Goal: Task Accomplishment & Management: Use online tool/utility

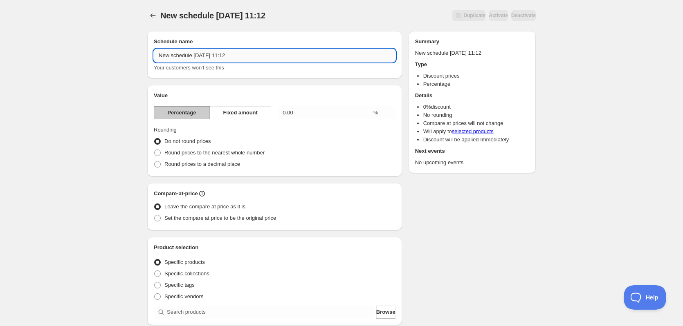
click at [242, 54] on input "New schedule [DATE] 11:12" at bounding box center [275, 55] width 242 height 13
type input "Efterårstilbud - Spar 10% på resin"
click at [251, 113] on span "Fixed amount" at bounding box center [240, 113] width 35 height 8
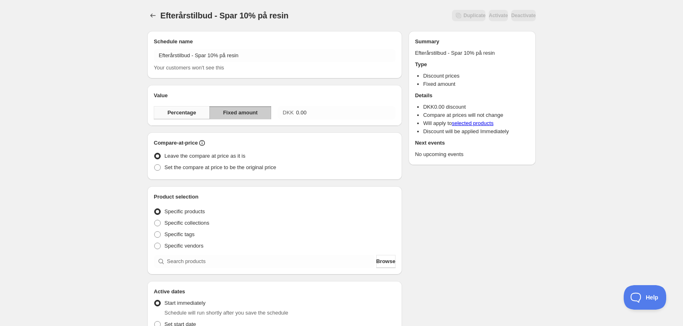
click at [199, 111] on button "Percentage" at bounding box center [182, 112] width 56 height 13
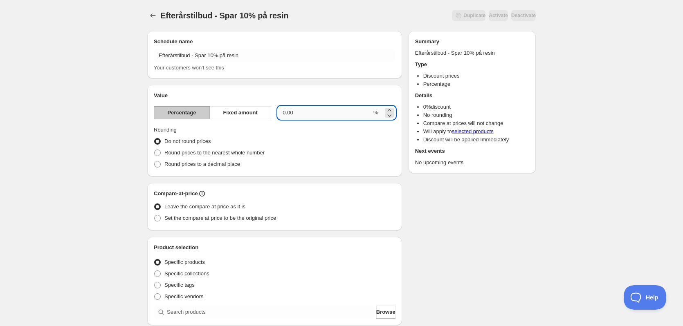
click at [306, 110] on input "0.00" at bounding box center [325, 112] width 94 height 13
type input "10"
click at [473, 221] on div "Schedule name Efterårstilbud - Spar 10% på resin Your customers won't see this …" at bounding box center [338, 307] width 395 height 564
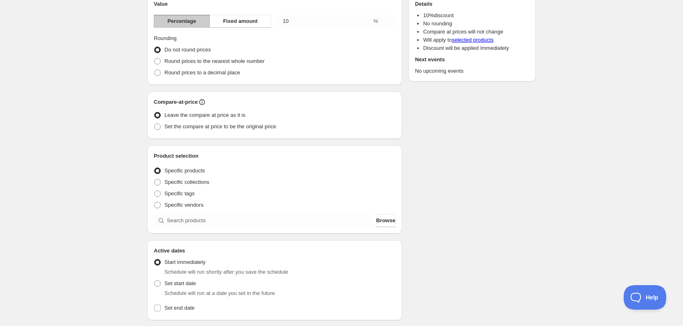
scroll to position [123, 0]
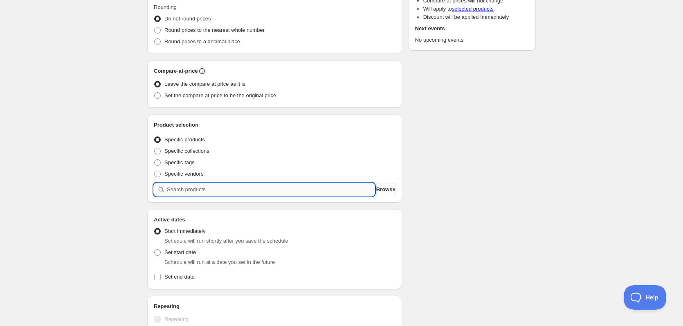
click at [227, 194] on input "search" at bounding box center [271, 189] width 208 height 13
type input "D"
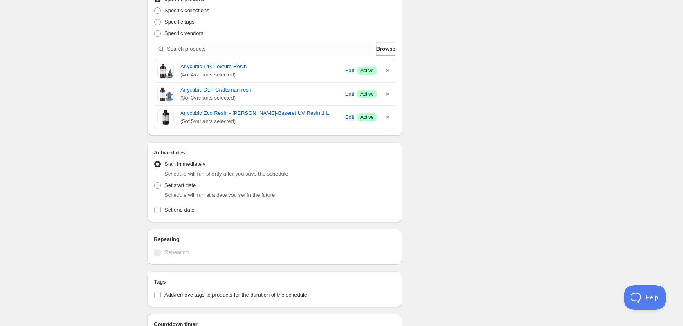
scroll to position [352, 0]
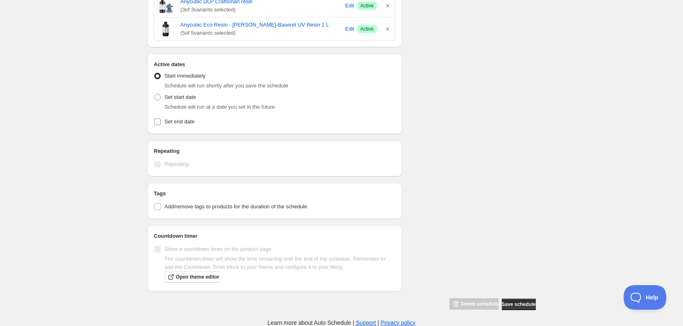
click at [173, 123] on span "Set end date" at bounding box center [179, 122] width 30 height 6
click at [161, 123] on input "Set end date" at bounding box center [157, 122] width 7 height 7
checkbox input "true"
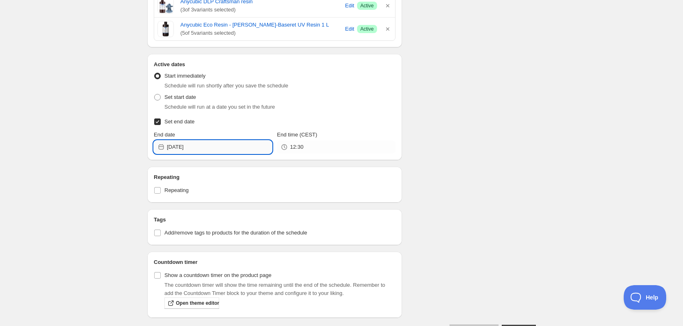
click at [216, 147] on input "2025-09-09" at bounding box center [219, 147] width 105 height 13
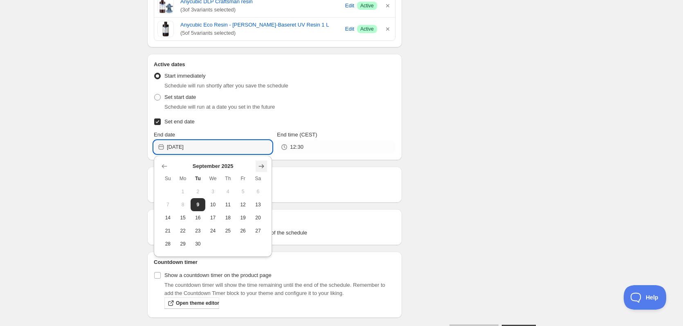
click at [260, 165] on icon "Show next month, October 2025" at bounding box center [261, 166] width 8 height 8
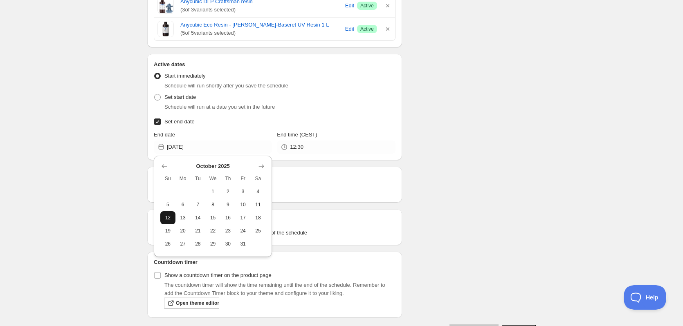
click at [169, 218] on span "12" at bounding box center [168, 218] width 9 height 7
type input "2025-10-12"
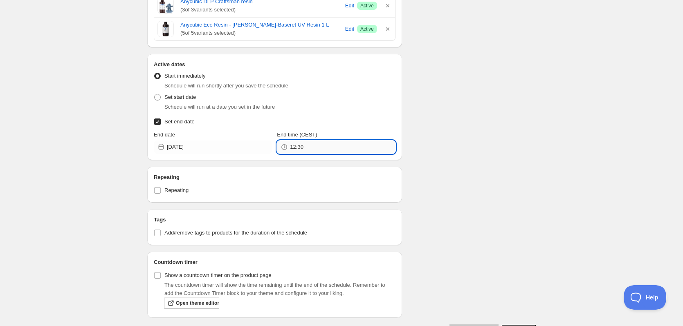
click at [316, 148] on input "12:30" at bounding box center [342, 147] width 105 height 13
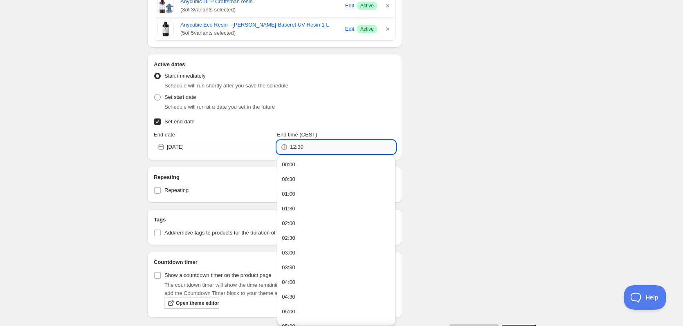
click at [316, 148] on input "12:30" at bounding box center [342, 147] width 105 height 13
type input "23:59"
click at [492, 108] on div "Schedule name Efterårstilbud - Spar 10% på resin Your customers won't see this …" at bounding box center [338, 5] width 395 height 664
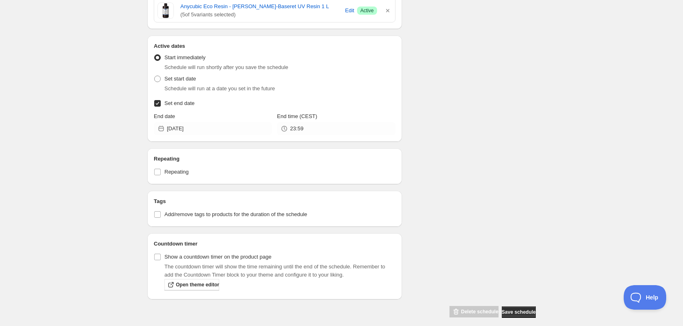
scroll to position [378, 0]
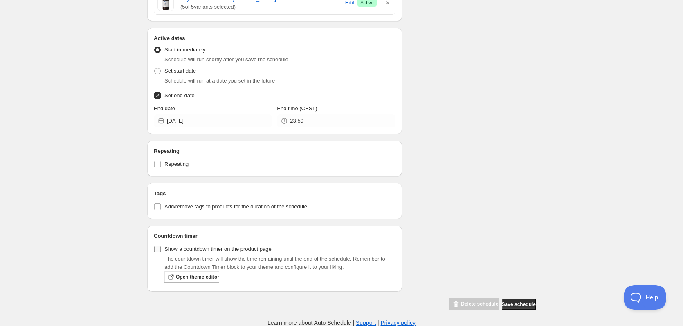
click at [174, 247] on span "Show a countdown timer on the product page" at bounding box center [217, 249] width 107 height 6
click at [161, 247] on input "Show a countdown timer on the product page" at bounding box center [157, 249] width 7 height 7
checkbox input "true"
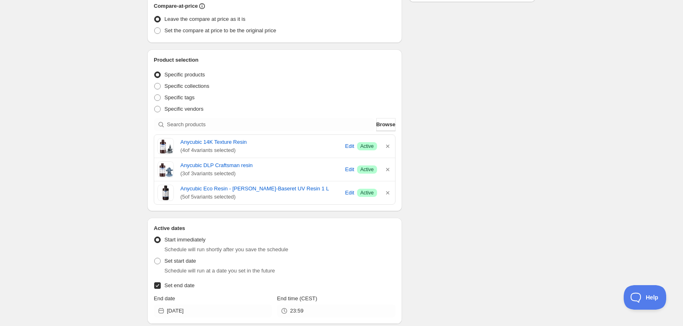
scroll to position [173, 0]
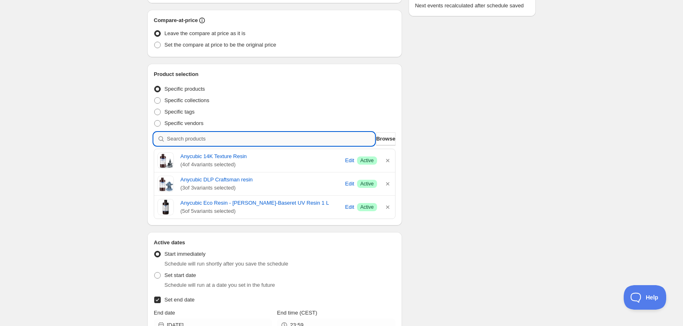
click at [337, 140] on input "search" at bounding box center [271, 138] width 208 height 13
click at [218, 141] on input "search" at bounding box center [271, 138] width 208 height 13
type input "h"
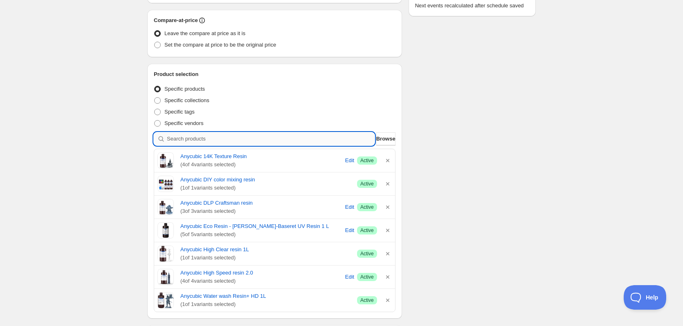
click at [286, 136] on input "search" at bounding box center [271, 138] width 208 height 13
type input "f"
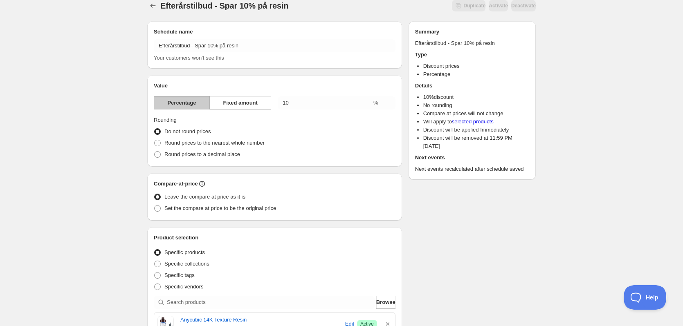
scroll to position [0, 0]
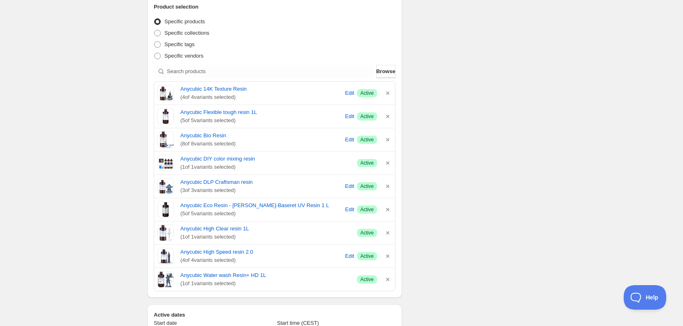
scroll to position [245, 0]
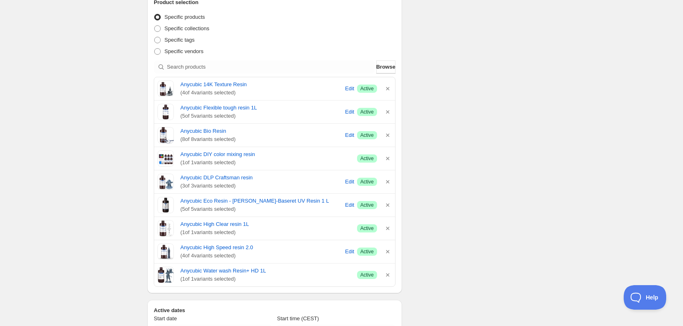
click at [72, 72] on div "Efterårstilbud - Spar 10% på resin. This page is ready Efterårstilbud - Spar 10…" at bounding box center [341, 182] width 683 height 855
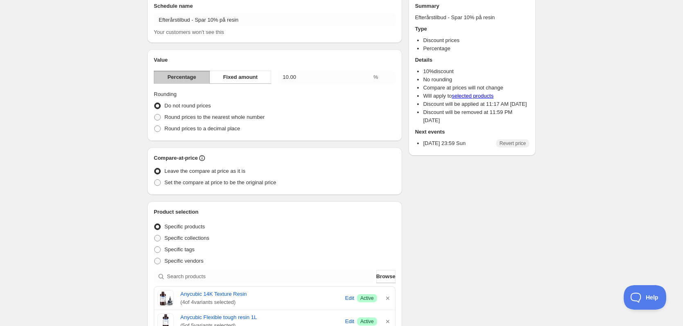
scroll to position [0, 0]
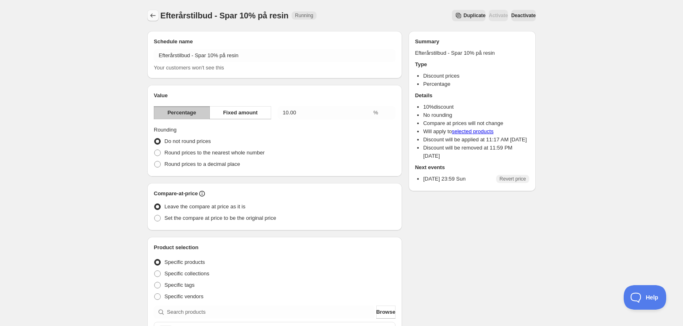
click at [150, 15] on icon "Schedules" at bounding box center [153, 15] width 8 height 8
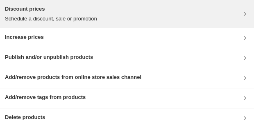
click at [155, 15] on div "Discount prices Schedule a discount, sale or promotion" at bounding box center [127, 14] width 244 height 18
